Goal: Task Accomplishment & Management: Use online tool/utility

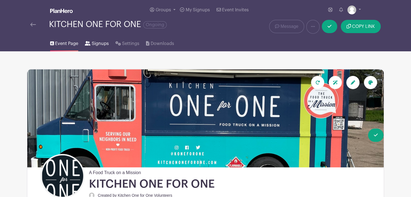
click at [98, 43] on span "Signups" at bounding box center [100, 43] width 17 height 7
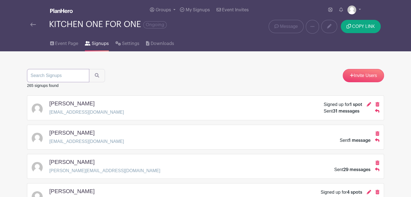
click at [65, 73] on input "search" at bounding box center [58, 75] width 62 height 13
type input "[PERSON_NAME]"
click at [89, 69] on button "submit" at bounding box center [97, 75] width 16 height 13
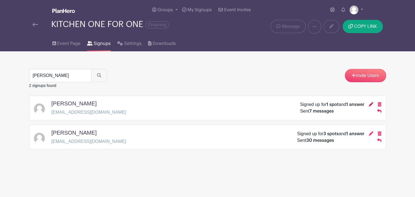
click at [371, 105] on icon at bounding box center [371, 104] width 4 height 4
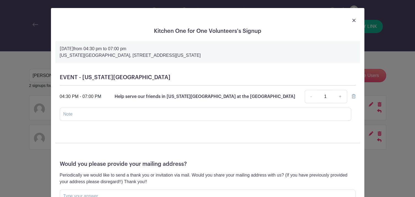
click at [352, 21] on img at bounding box center [353, 20] width 3 height 3
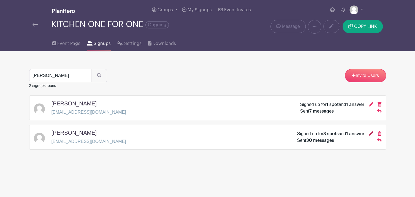
click at [370, 133] on icon at bounding box center [371, 133] width 4 height 4
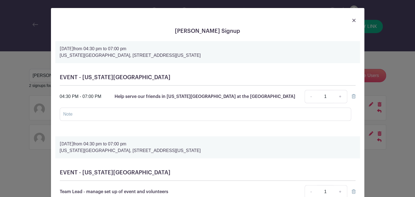
click at [352, 19] on img at bounding box center [353, 20] width 3 height 3
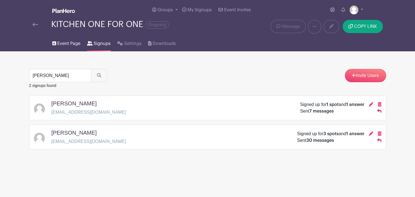
click at [70, 42] on span "Event Page" at bounding box center [68, 43] width 23 height 7
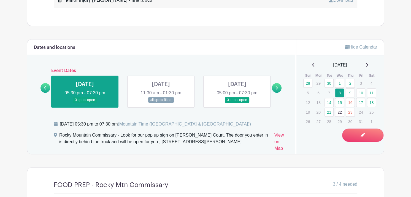
scroll to position [334, 0]
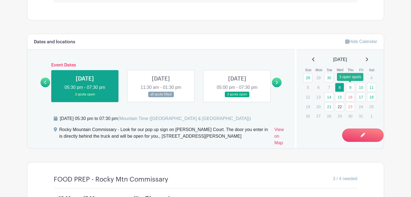
click at [350, 88] on link "9" at bounding box center [349, 87] width 9 height 9
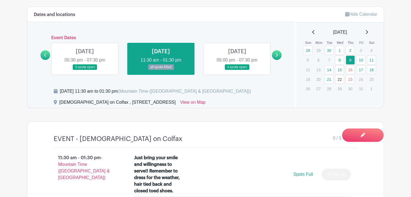
scroll to position [359, 0]
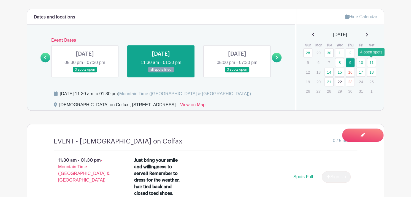
click at [372, 61] on link "11" at bounding box center [371, 62] width 9 height 9
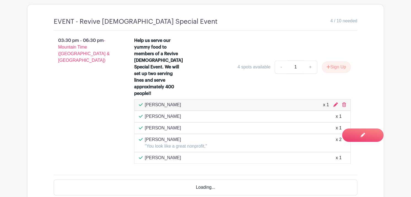
scroll to position [484, 0]
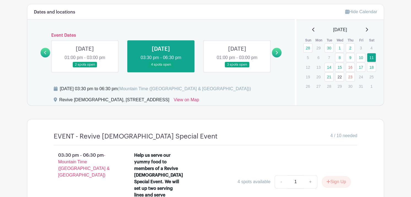
scroll to position [360, 0]
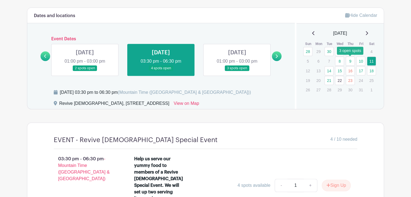
click at [350, 61] on link "9" at bounding box center [349, 60] width 9 height 9
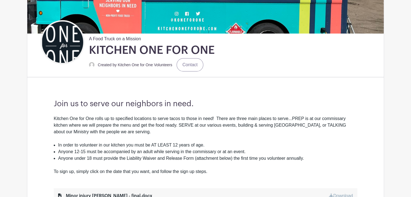
scroll to position [100, 0]
